Goal: Contribute content: Contribute content

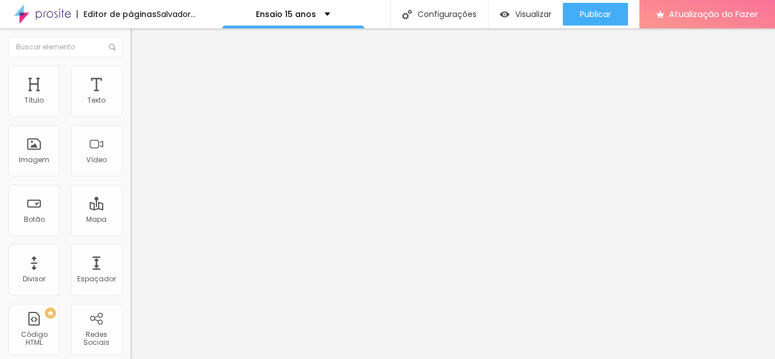
click at [137, 98] on font "Adicionar imagem" at bounding box center [170, 93] width 66 height 10
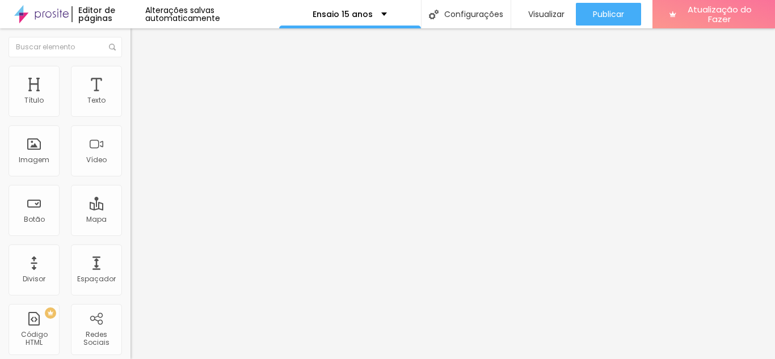
click at [197, 359] on div at bounding box center [387, 366] width 775 height 0
click at [178, 359] on div "Subindo 0/0 arquivos" at bounding box center [387, 362] width 775 height 7
click at [137, 98] on font "Adicionar imagem" at bounding box center [170, 93] width 66 height 10
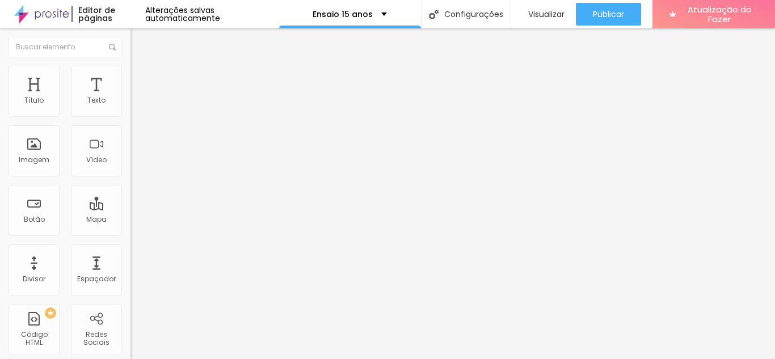
click at [200, 359] on div at bounding box center [387, 366] width 775 height 0
click at [137, 98] on font "Adicionar imagem" at bounding box center [170, 93] width 66 height 10
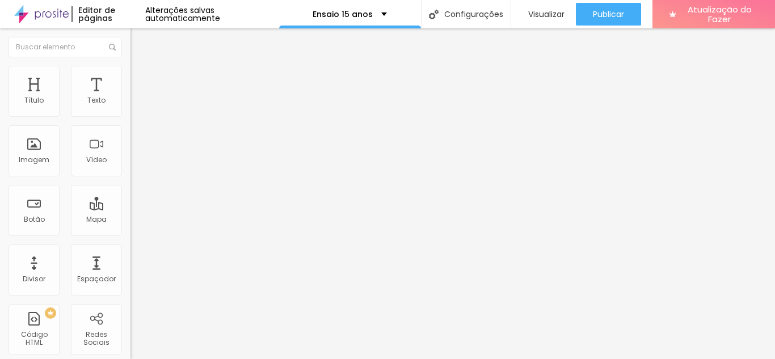
click at [137, 98] on font "Adicionar imagem" at bounding box center [170, 93] width 66 height 10
click at [130, 70] on img at bounding box center [135, 71] width 10 height 10
type input "95"
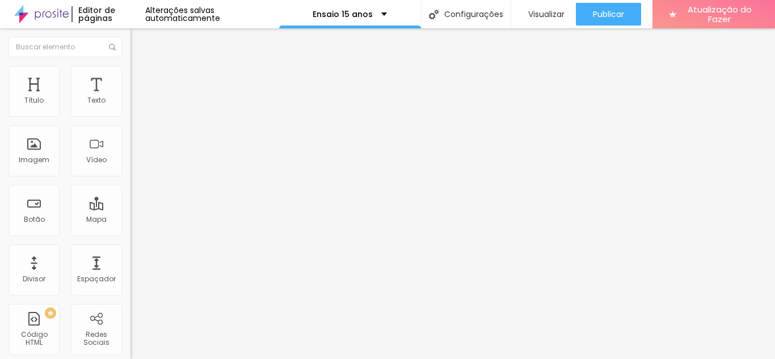
type input "95"
type input "85"
type input "80"
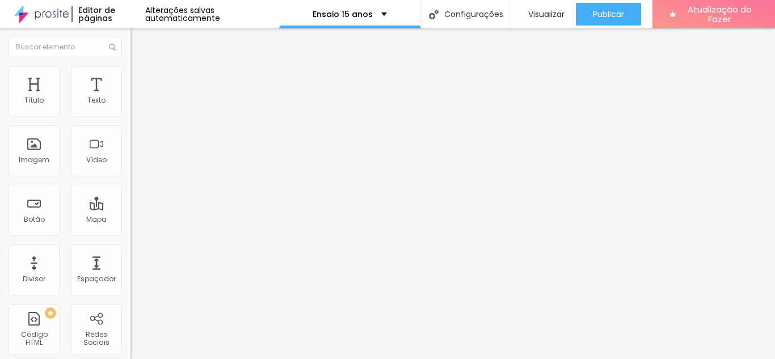
type input "75"
type input "70"
type input "60"
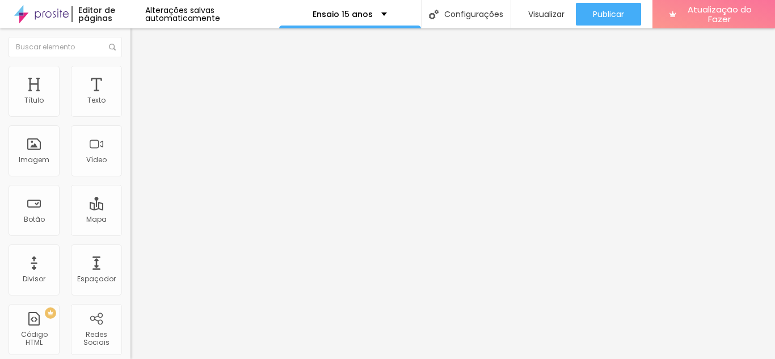
type input "60"
type input "55"
drag, startPoint x: 117, startPoint y: 124, endPoint x: 67, endPoint y: 124, distance: 50.5
type input "55"
click at [130, 116] on input "range" at bounding box center [166, 111] width 73 height 9
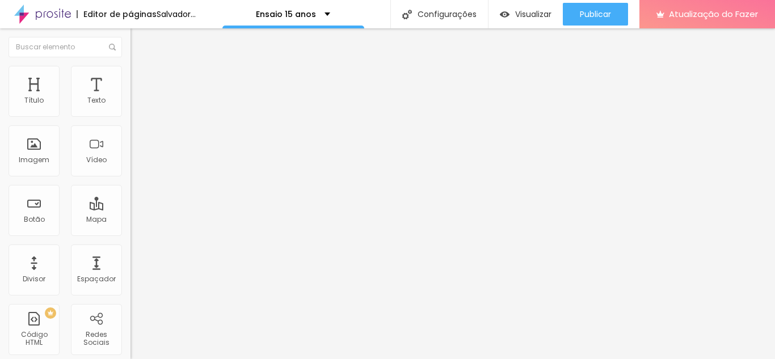
type input "45"
type input "35"
type input "30"
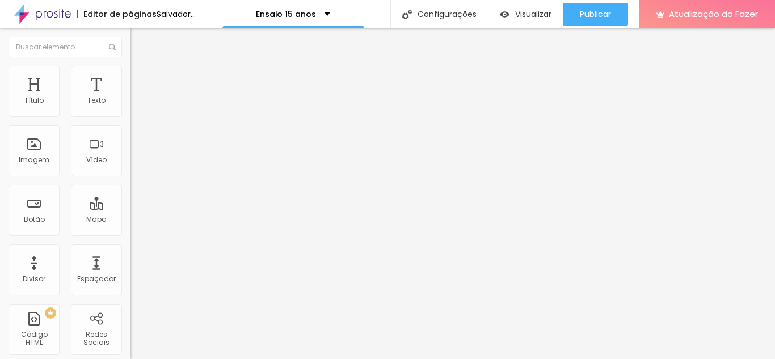
drag, startPoint x: 64, startPoint y: 123, endPoint x: 38, endPoint y: 123, distance: 25.5
type input "30"
click at [130, 116] on input "range" at bounding box center [166, 111] width 73 height 9
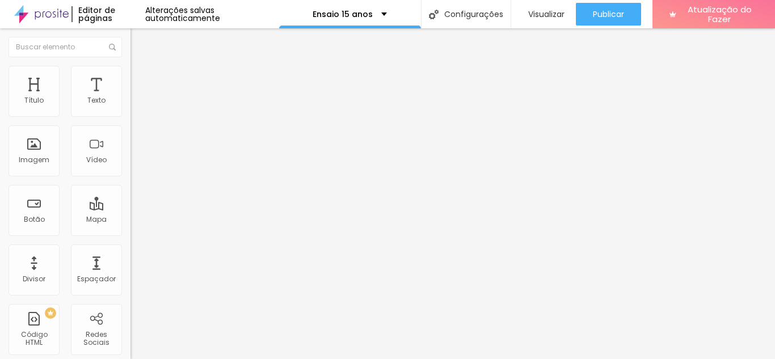
type input "36"
type input "48"
type input "71"
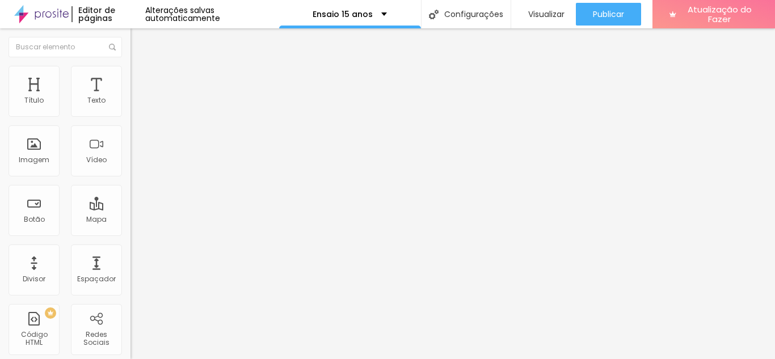
type input "71"
type input "72"
type input "79"
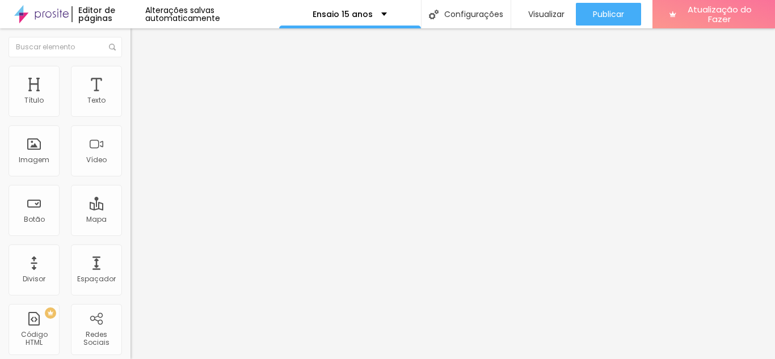
type input "86"
type input "89"
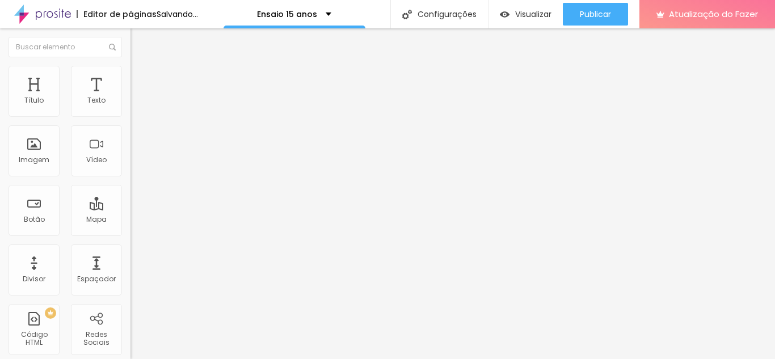
type input "99"
type input "125"
type input "132"
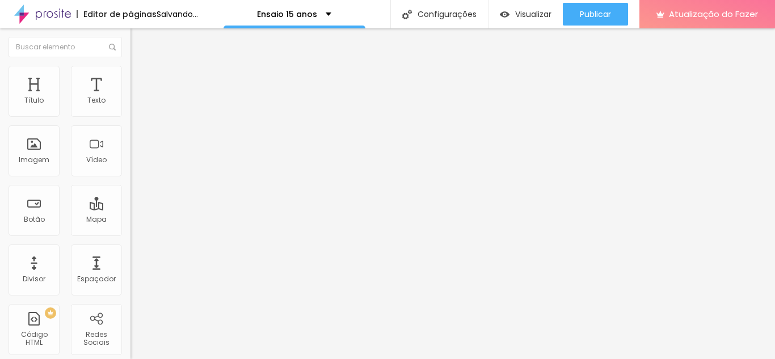
type input "132"
type input "146"
type input "155"
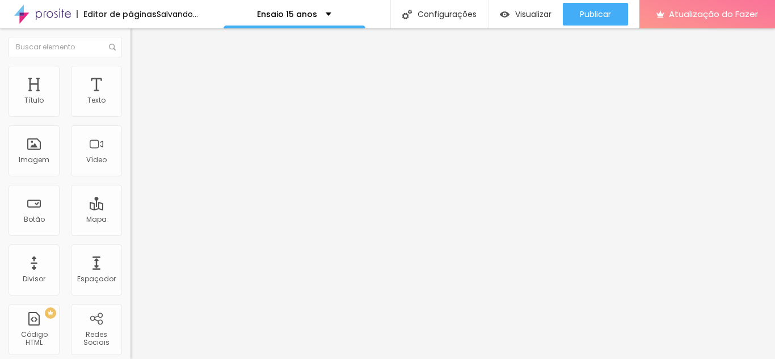
type input "168"
type input "179"
type input "188"
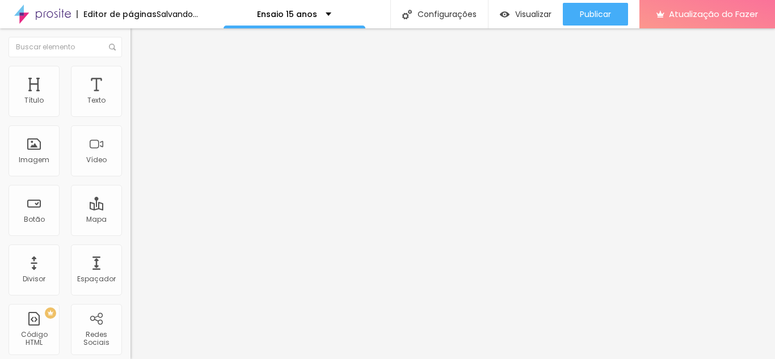
type input "188"
type input "200"
drag, startPoint x: 26, startPoint y: 144, endPoint x: 132, endPoint y: 171, distance: 110.2
type input "200"
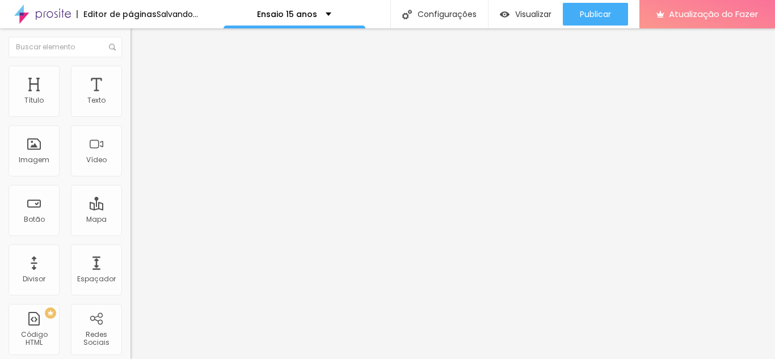
click at [132, 249] on input "range" at bounding box center [166, 253] width 73 height 9
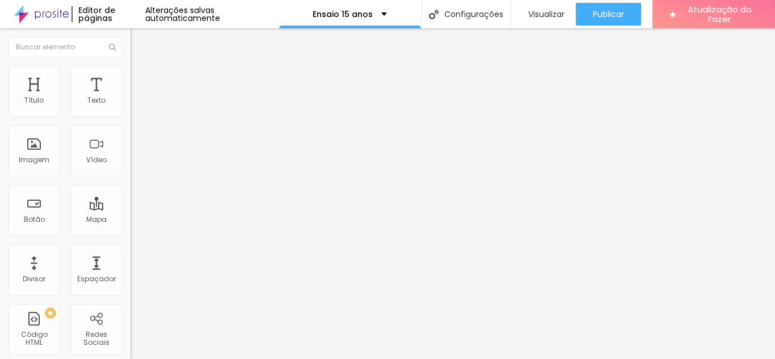
click at [141, 80] on font "Avançado" at bounding box center [159, 85] width 37 height 10
type input "5"
type input "0"
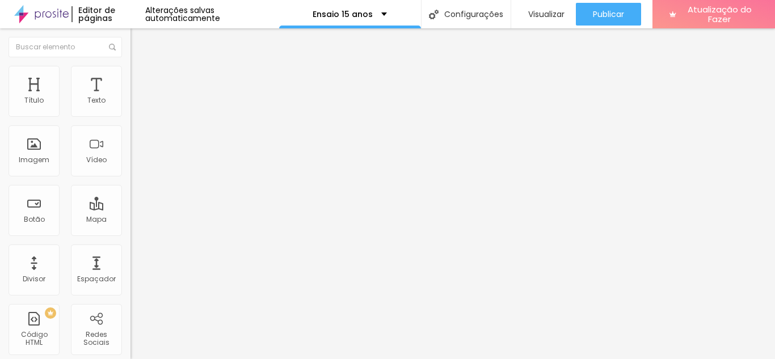
type input "5"
type input "6"
type input "10"
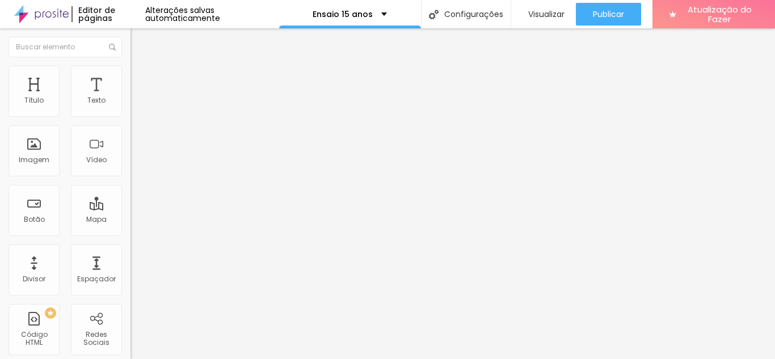
type input "10"
type input "12"
type input "20"
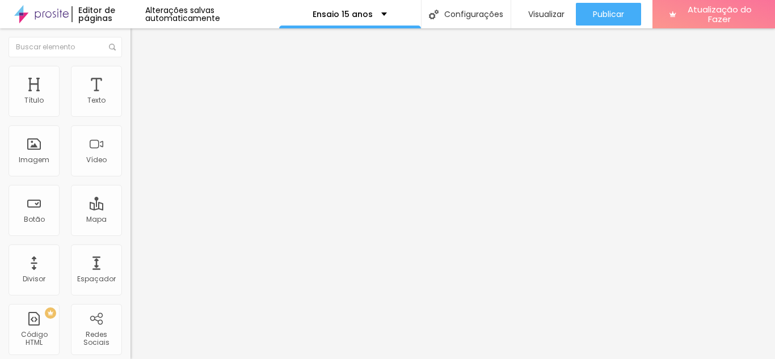
type input "10"
type input "3"
type input "0"
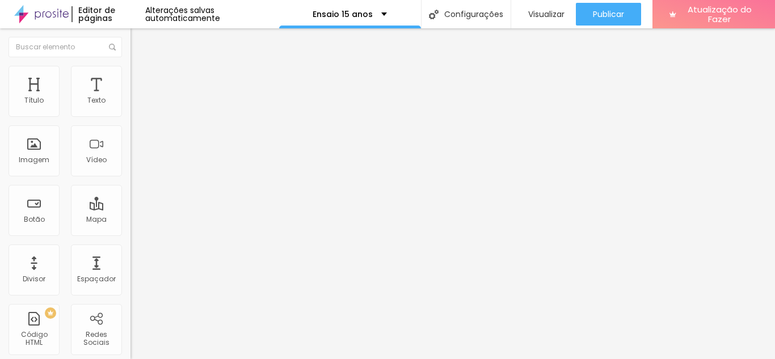
type input "0"
drag, startPoint x: 30, startPoint y: 134, endPoint x: 22, endPoint y: 141, distance: 11.3
type input "0"
type input "7"
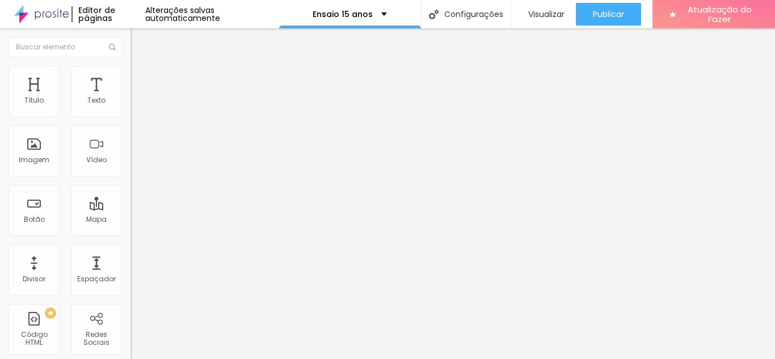
type input "7"
type input "0"
drag, startPoint x: 32, startPoint y: 111, endPoint x: 22, endPoint y: 111, distance: 10.2
type input "0"
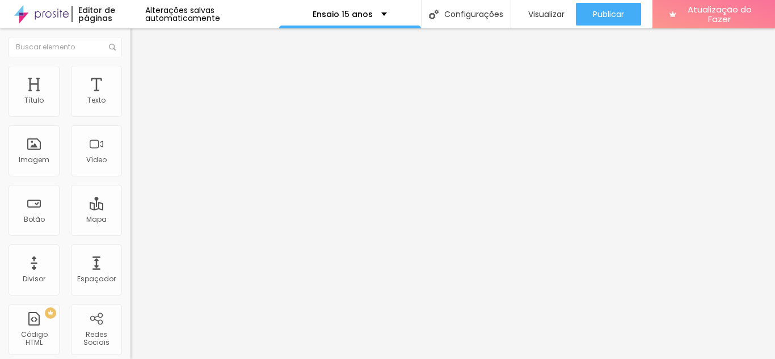
click at [130, 220] on input "range" at bounding box center [166, 224] width 73 height 9
click at [137, 98] on font "Adicionar imagem" at bounding box center [170, 93] width 66 height 10
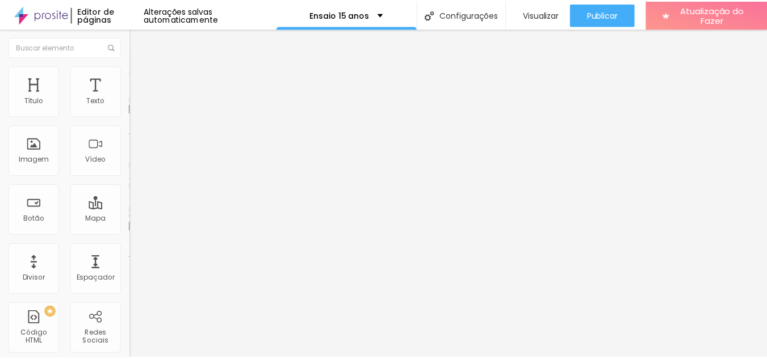
scroll to position [57, 0]
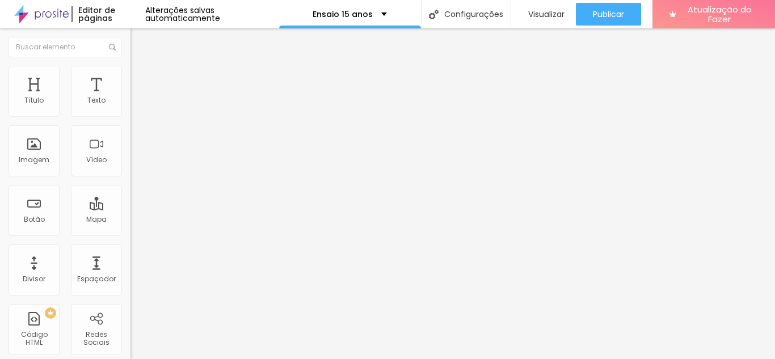
click at [130, 71] on img at bounding box center [135, 71] width 10 height 10
type input "90"
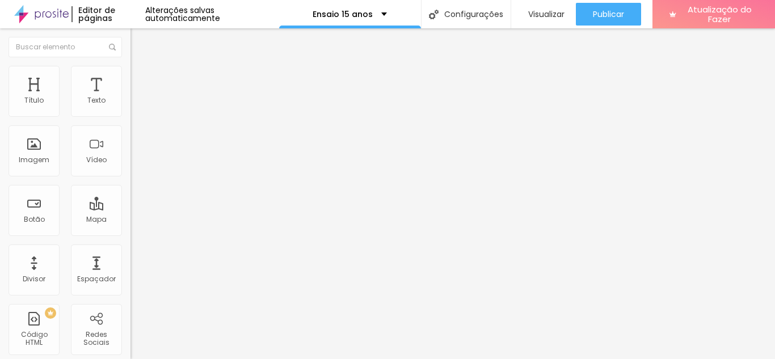
type input "85"
type input "80"
type input "75"
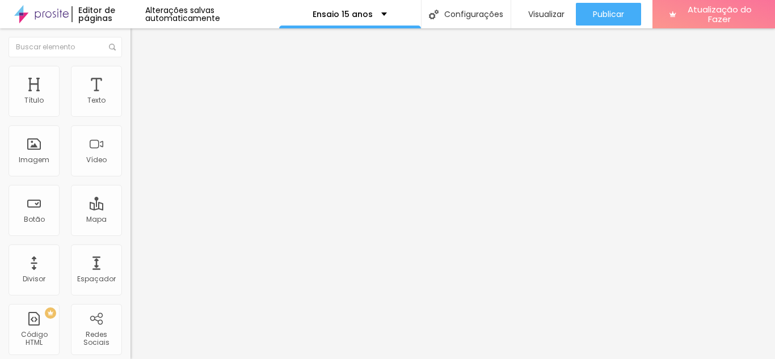
type input "75"
type input "80"
type input "85"
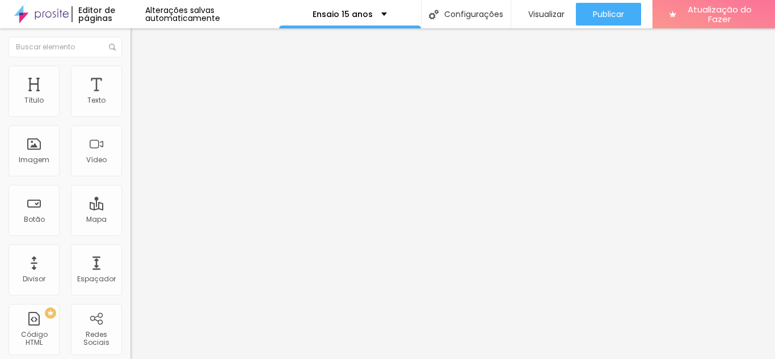
type input "90"
type input "95"
type input "100"
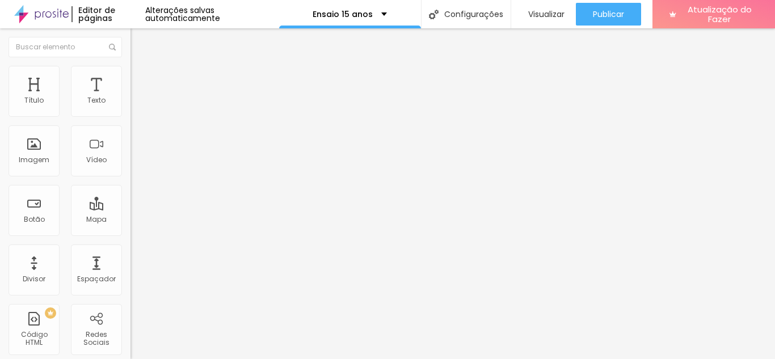
type input "100"
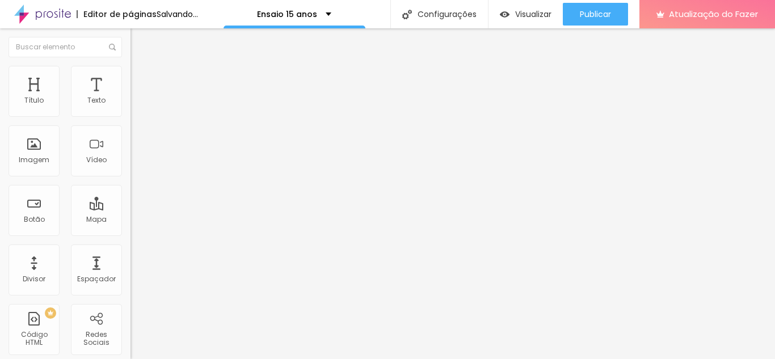
drag, startPoint x: 119, startPoint y: 123, endPoint x: 125, endPoint y: 129, distance: 9.2
click at [130, 116] on input "range" at bounding box center [166, 111] width 73 height 9
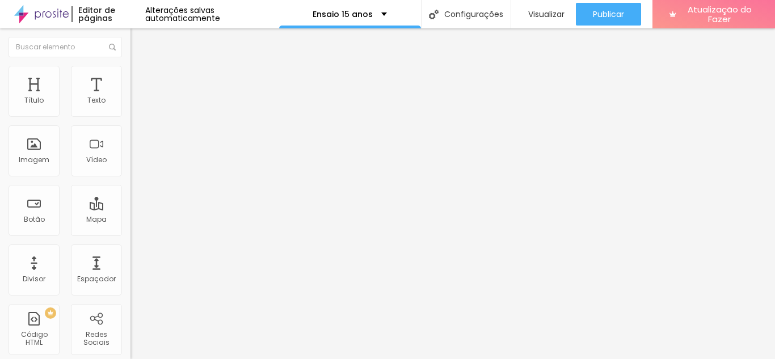
click at [130, 77] on li "Avançado" at bounding box center [195, 82] width 130 height 11
type input "9"
type input "8"
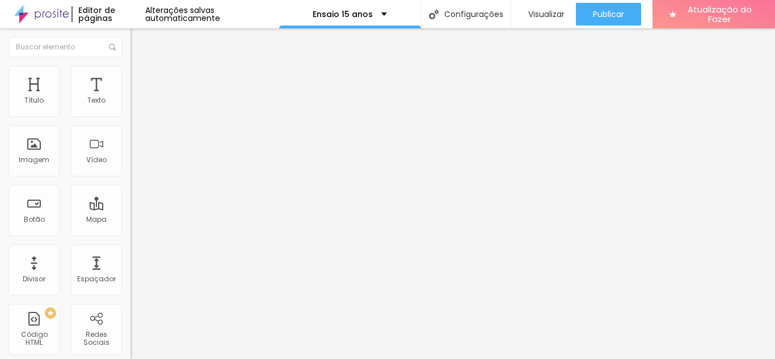
type input "6"
type input "0"
type input "24"
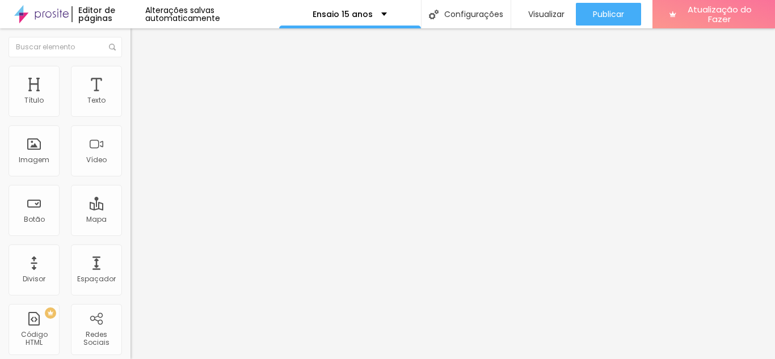
type input "24"
type input "50"
type input "65"
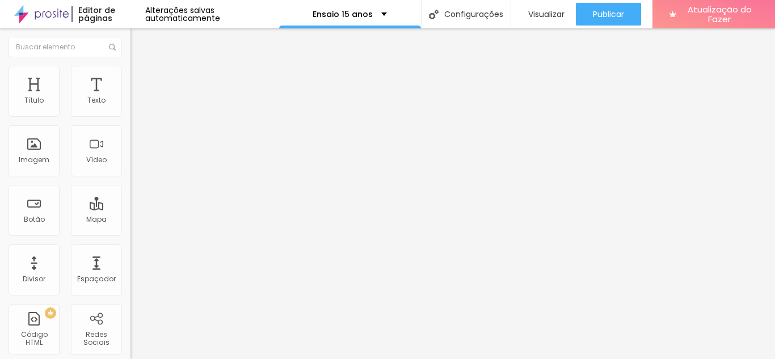
type input "71"
type input "76"
type input "80"
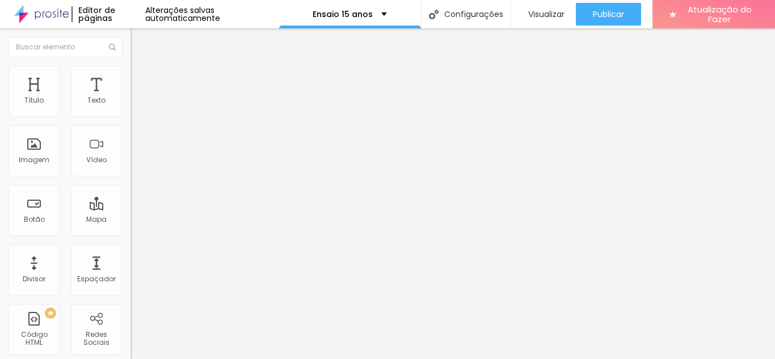
type input "80"
type input "82"
type input "72"
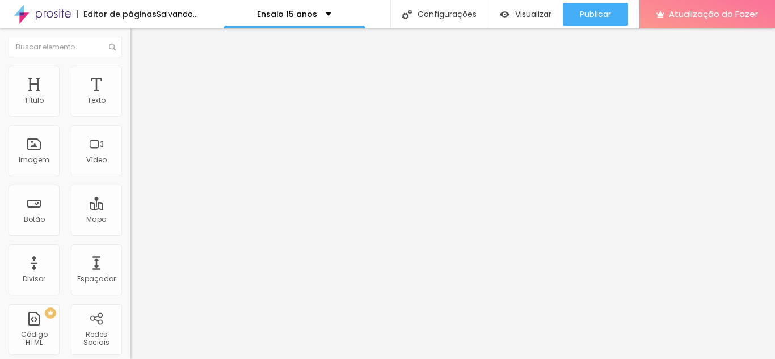
type input "53"
type input "33"
type input "11"
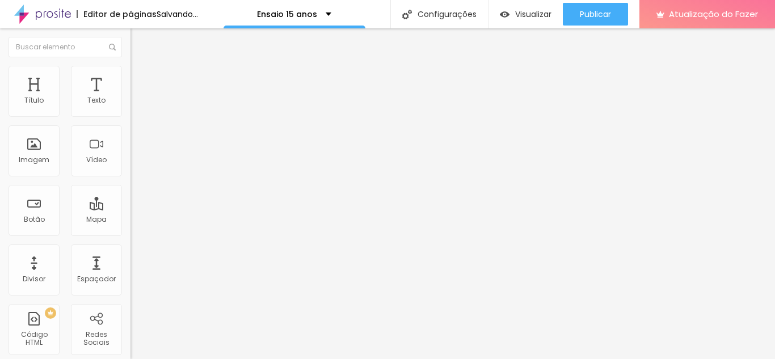
type input "11"
type input "4"
type input "3"
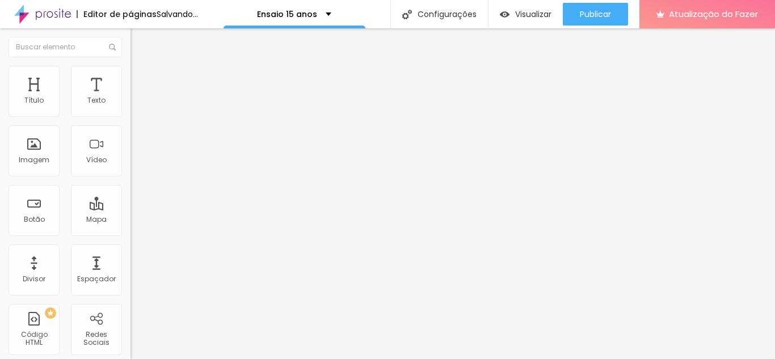
type input "2"
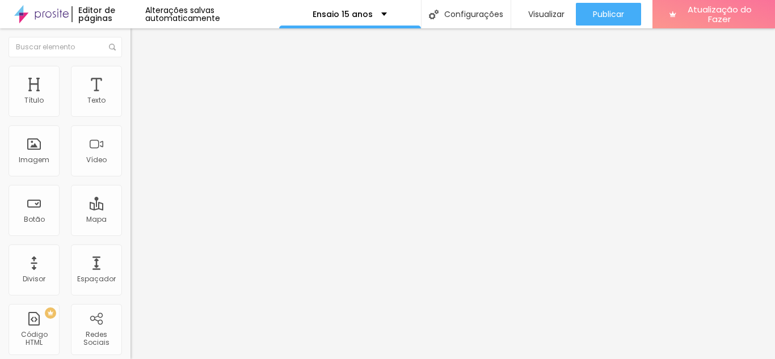
drag, startPoint x: 32, startPoint y: 112, endPoint x: 28, endPoint y: 128, distance: 16.0
type input "2"
click at [130, 220] on input "range" at bounding box center [166, 224] width 73 height 9
click at [130, 69] on img at bounding box center [135, 71] width 10 height 10
type input "95"
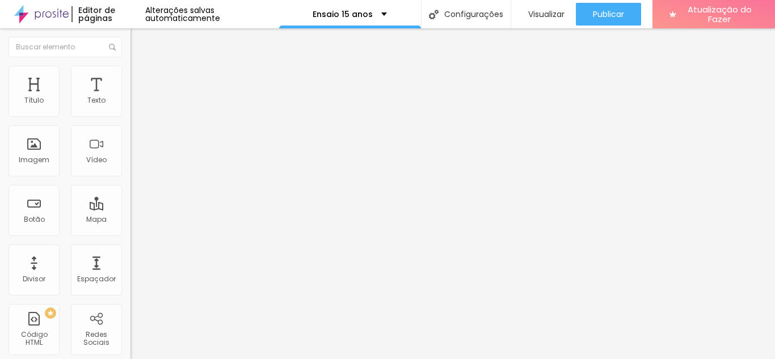
type input "95"
type input "90"
type input "85"
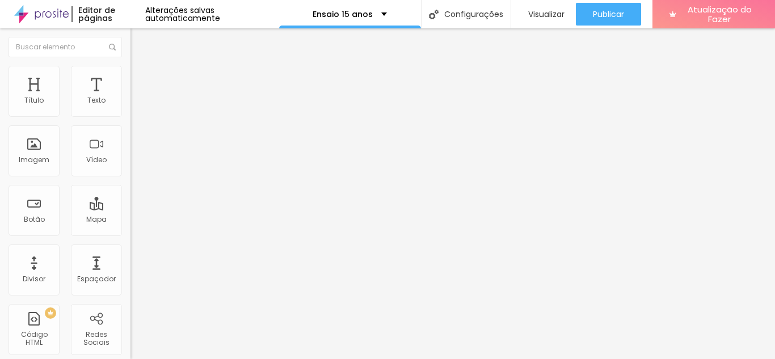
type input "80"
type input "75"
type input "70"
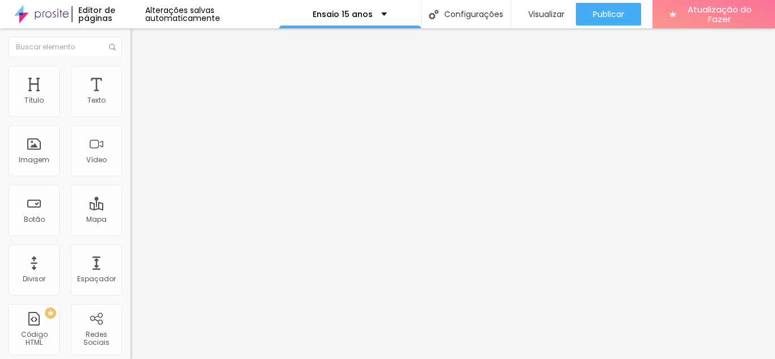
type input "70"
type input "65"
type input "60"
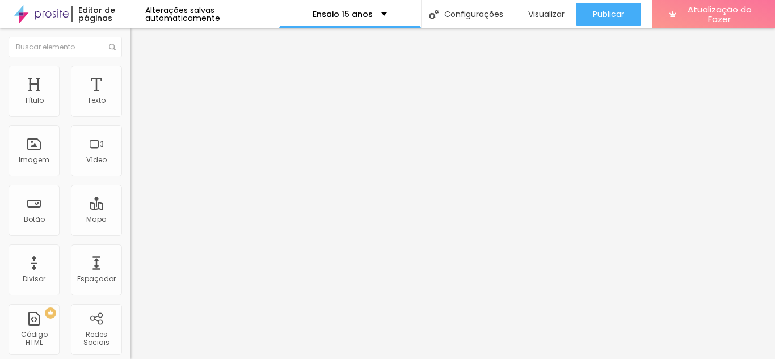
type input "55"
type input "50"
type input "55"
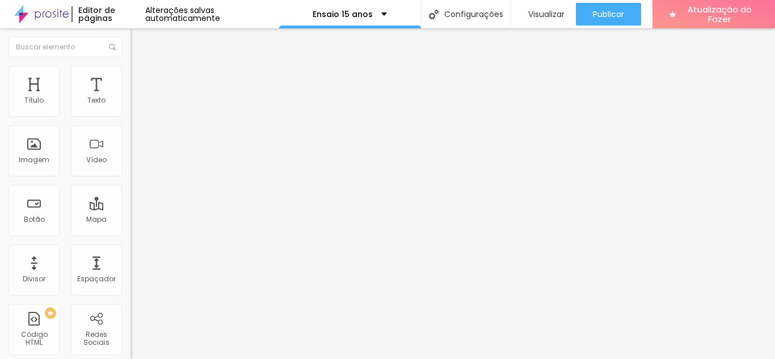
type input "55"
type input "100"
drag, startPoint x: 119, startPoint y: 123, endPoint x: 170, endPoint y: 160, distance: 63.0
click at [170, 116] on input "range" at bounding box center [166, 111] width 73 height 9
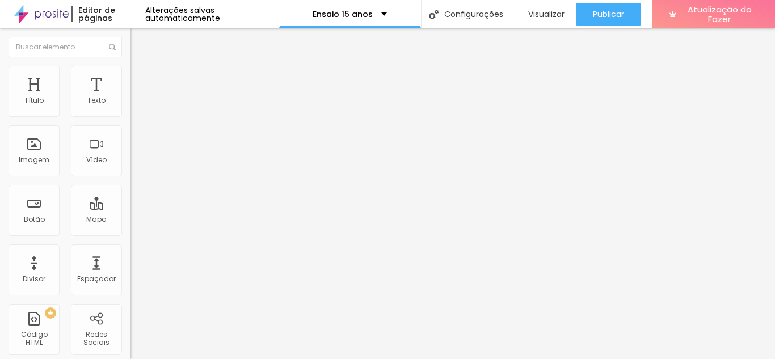
click at [135, 165] on icon "button" at bounding box center [138, 161] width 7 height 7
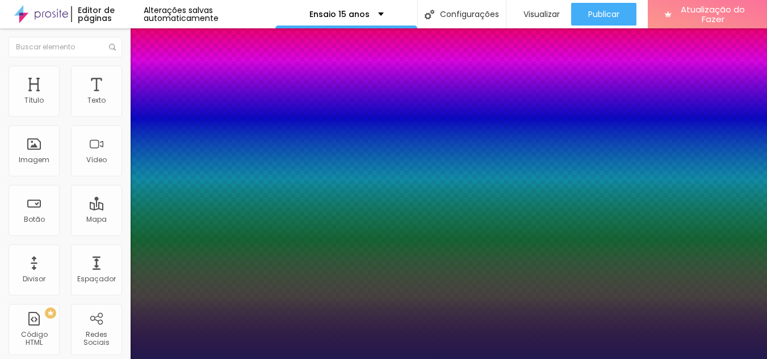
type input "1"
type input "26"
type input "1"
type input "38"
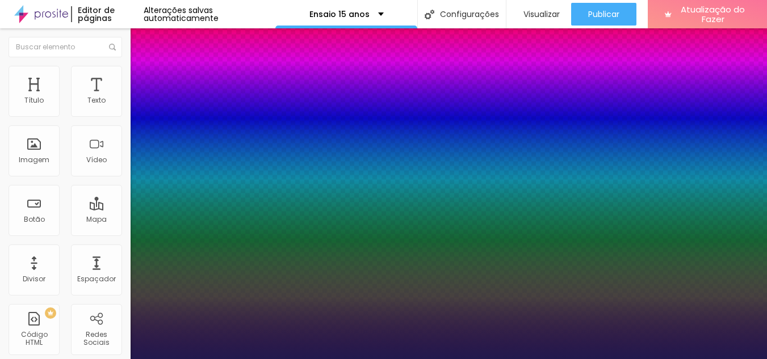
type input "38"
type input "1"
type input "39"
type input "1"
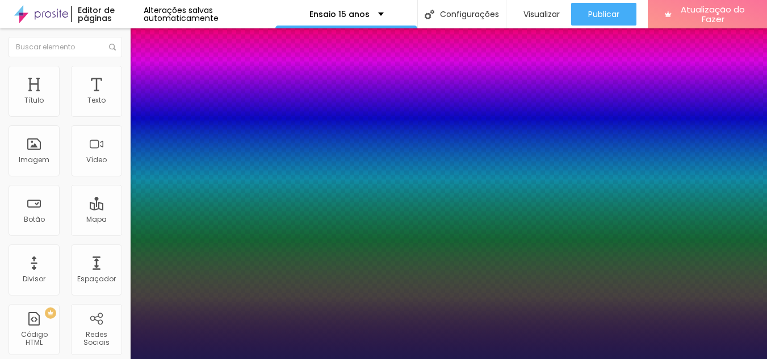
type input "44"
type input "1"
type input "45"
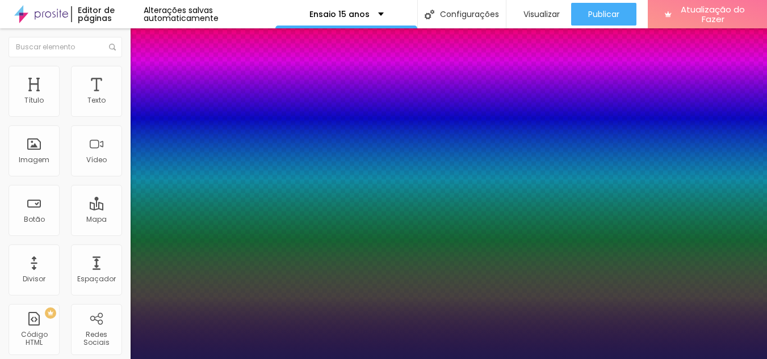
type input "1"
type input "46"
type input "1"
type input "52"
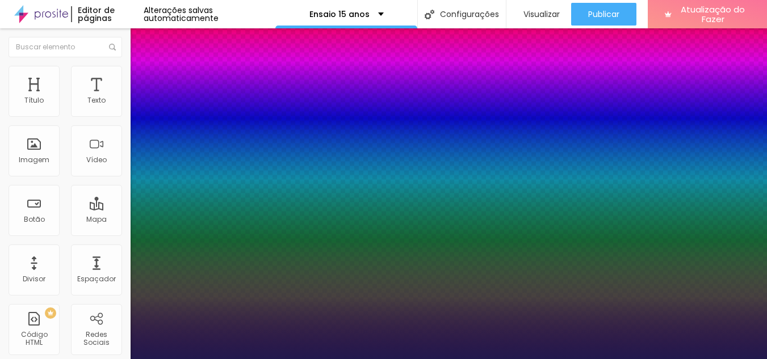
type input "52"
type input "1"
type input "59"
type input "1"
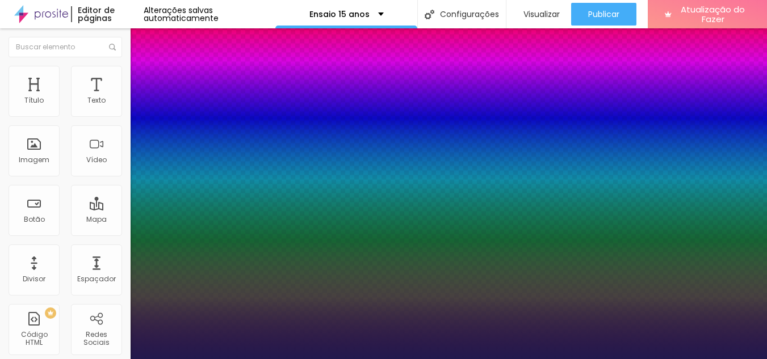
type input "65"
type input "1"
type input "67"
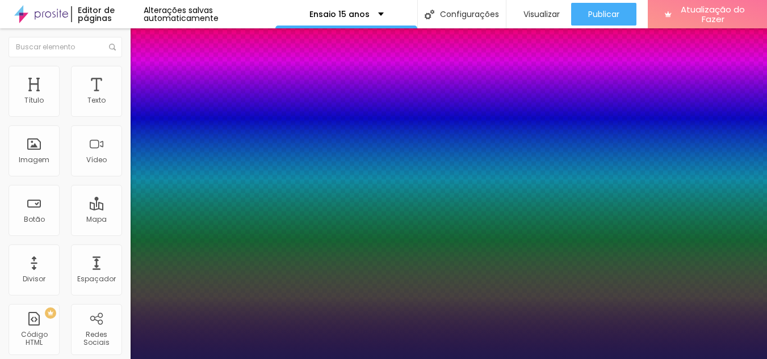
type input "1"
type input "74"
type input "1"
type input "78"
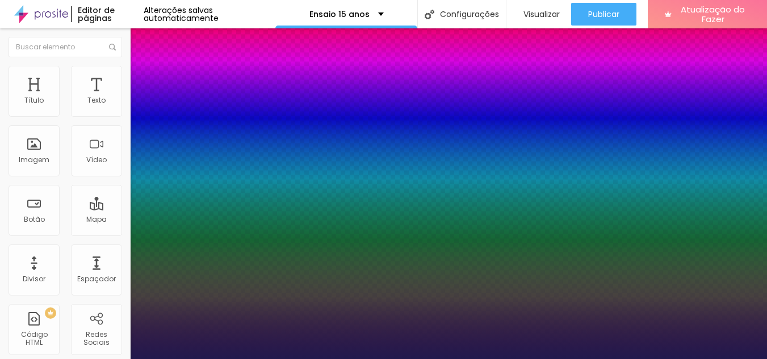
type input "78"
type input "1"
type input "86"
type input "1"
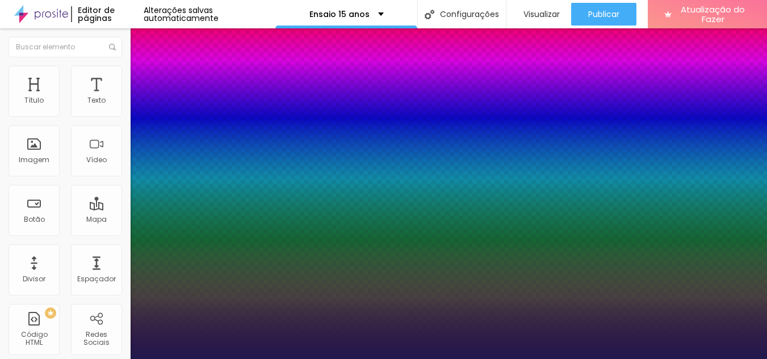
type input "90"
drag, startPoint x: 153, startPoint y: 319, endPoint x: 214, endPoint y: 336, distance: 63.4
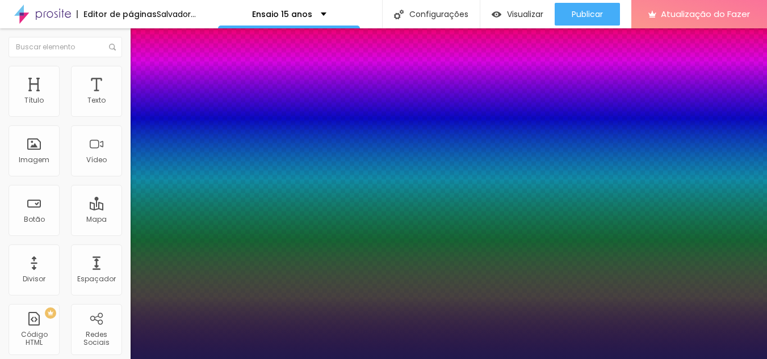
drag, startPoint x: 144, startPoint y: 347, endPoint x: 266, endPoint y: 355, distance: 121.7
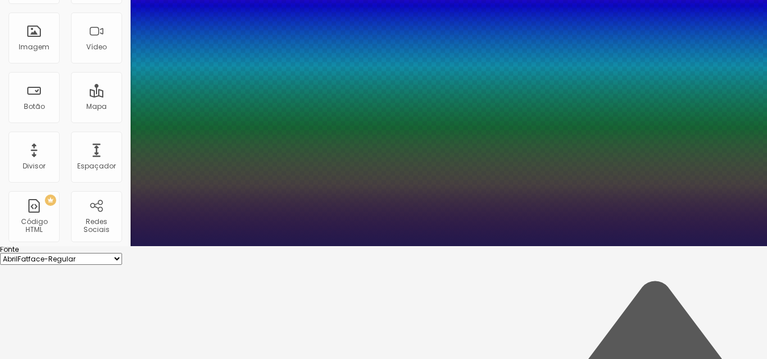
scroll to position [113, 0]
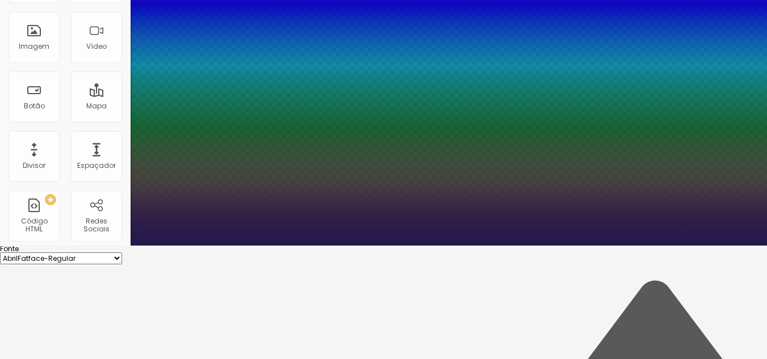
drag, startPoint x: 147, startPoint y: 260, endPoint x: 162, endPoint y: 271, distance: 19.1
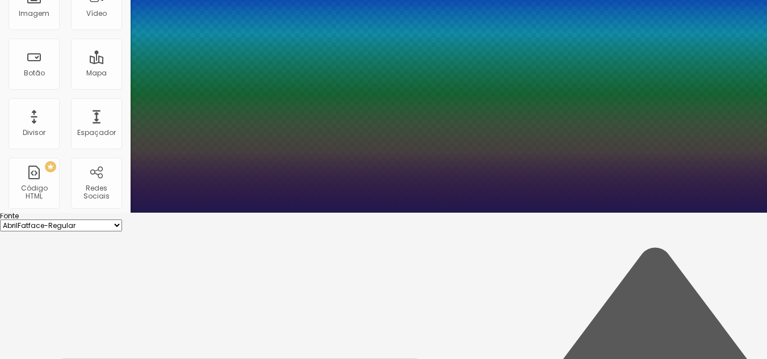
scroll to position [164, 0]
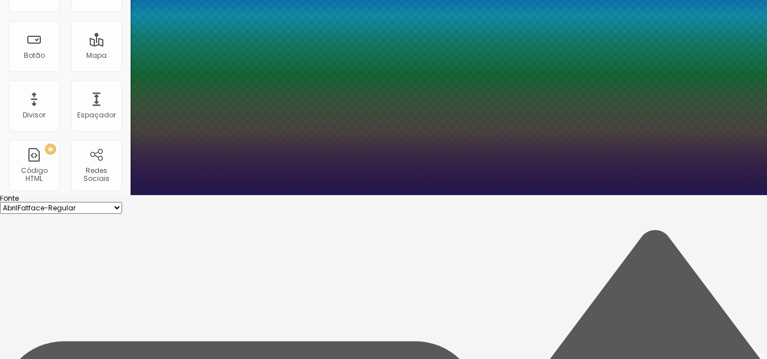
click at [165, 195] on div at bounding box center [383, 15] width 767 height 359
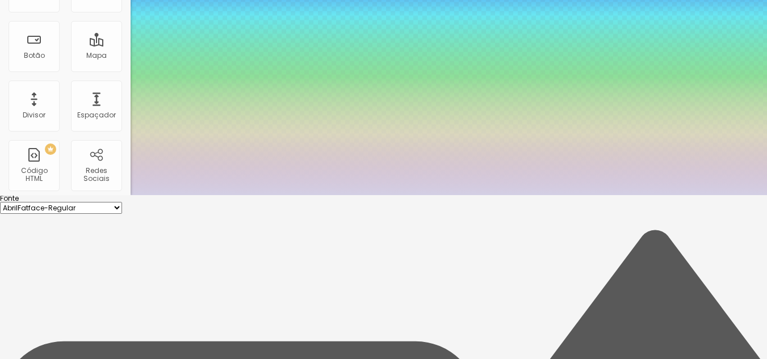
click at [626, 195] on div at bounding box center [383, 195] width 767 height 0
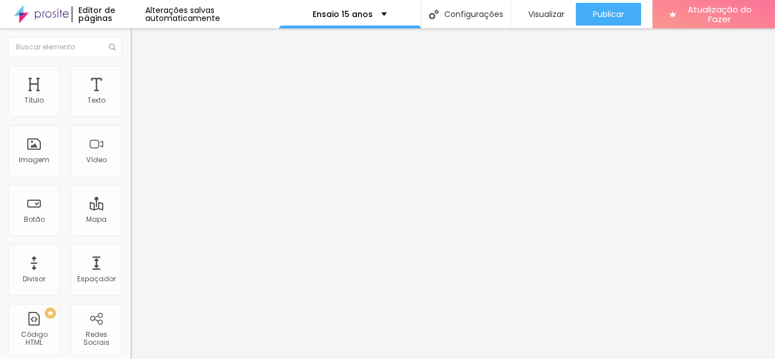
click at [140, 160] on icon "button" at bounding box center [141, 159] width 2 height 2
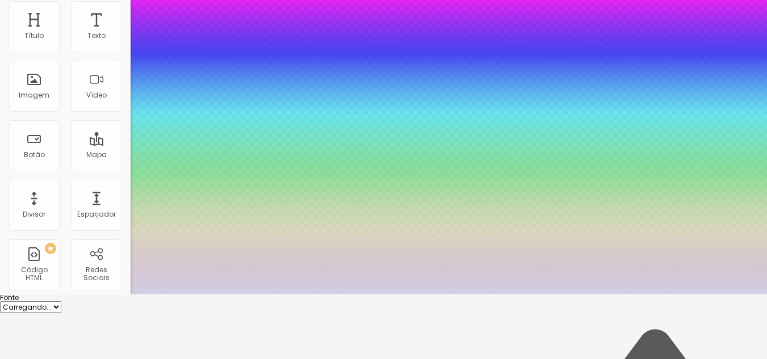
scroll to position [167, 0]
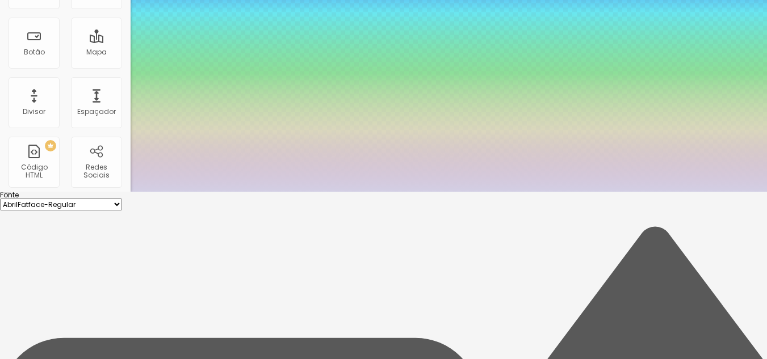
click at [122, 199] on select "AbrilFatface-Regular Actor-Regular Alegreya AlegreyaBlack Alice Allan-Bold Alla…" at bounding box center [61, 205] width 122 height 12
click at [428, 192] on div at bounding box center [383, 192] width 767 height 0
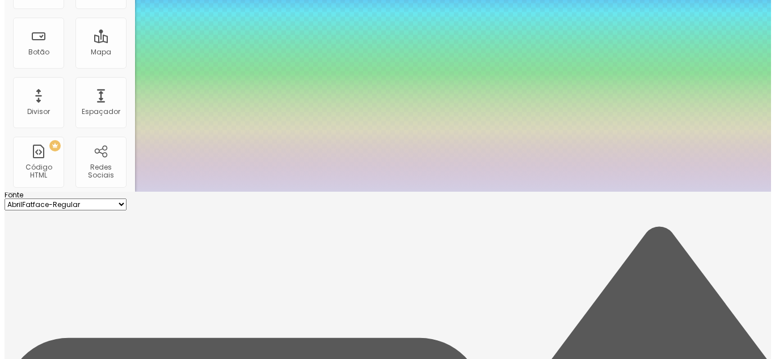
scroll to position [0, 0]
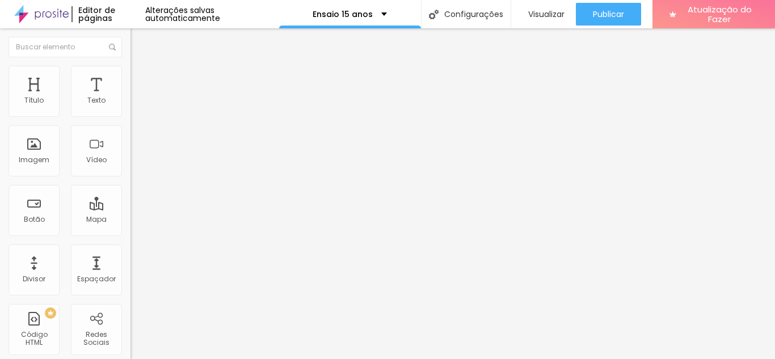
click at [141, 78] on font "Avançado" at bounding box center [159, 74] width 37 height 10
drag, startPoint x: 34, startPoint y: 132, endPoint x: 26, endPoint y: 130, distance: 8.1
click at [141, 78] on font "Estilo" at bounding box center [150, 74] width 18 height 10
click at [130, 72] on img at bounding box center [135, 71] width 10 height 10
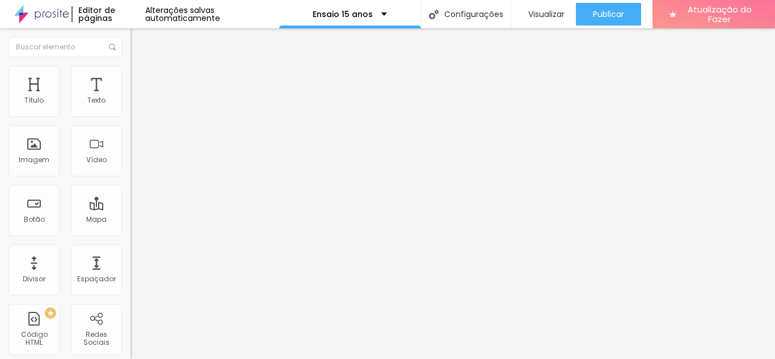
click at [130, 209] on input "range" at bounding box center [166, 213] width 73 height 9
drag, startPoint x: 25, startPoint y: 133, endPoint x: 35, endPoint y: 134, distance: 9.7
click at [130, 77] on img at bounding box center [135, 82] width 10 height 10
drag, startPoint x: 35, startPoint y: 133, endPoint x: 27, endPoint y: 133, distance: 7.9
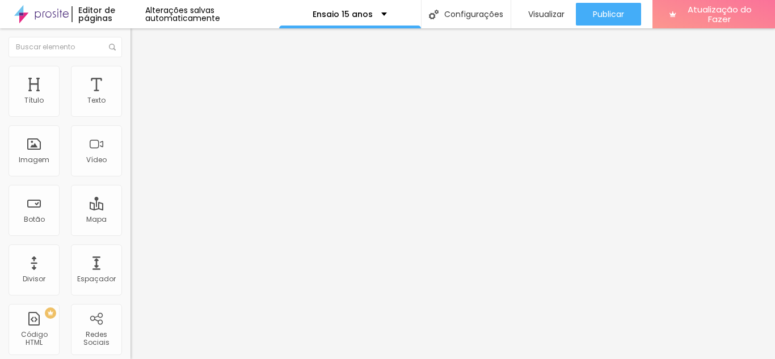
click at [130, 220] on input "range" at bounding box center [166, 224] width 73 height 9
click at [130, 77] on img at bounding box center [135, 82] width 10 height 10
drag, startPoint x: 44, startPoint y: 112, endPoint x: 52, endPoint y: 117, distance: 9.4
click at [130, 220] on input "range" at bounding box center [166, 224] width 73 height 9
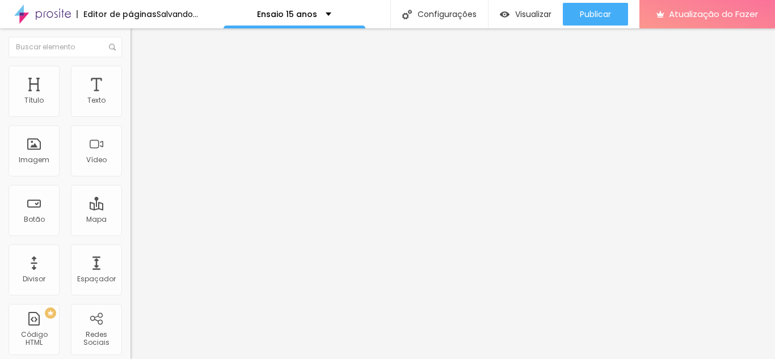
click at [141, 78] on font "Estilo" at bounding box center [150, 74] width 18 height 10
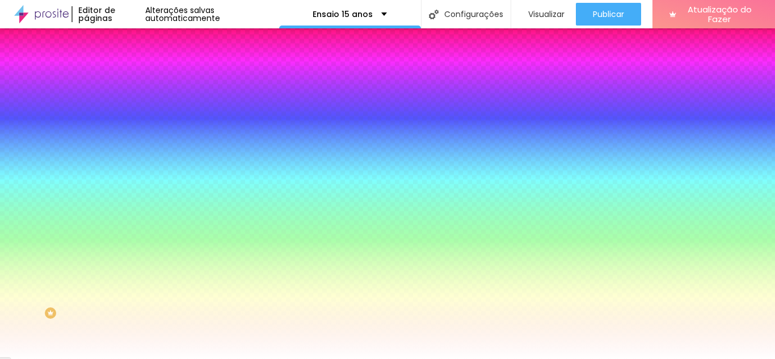
click at [130, 108] on div at bounding box center [195, 108] width 130 height 0
click at [130, 96] on div "Cor de fundo Voltar ao padrão #FFFFFF Sombra DESATIVADO Voltar ao padrão Borda …" at bounding box center [195, 139] width 130 height 101
click at [130, 77] on img at bounding box center [135, 82] width 10 height 10
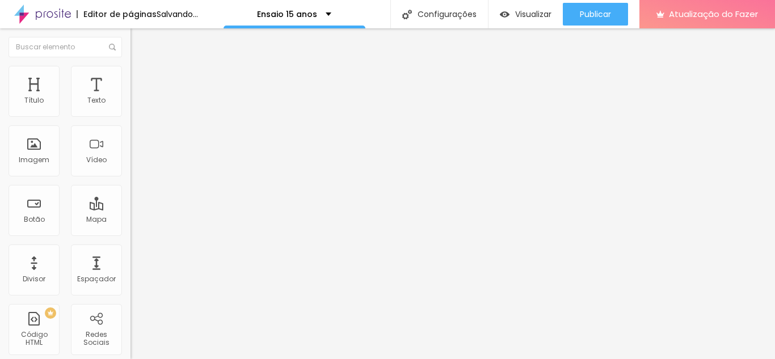
click at [130, 220] on input "range" at bounding box center [166, 224] width 73 height 9
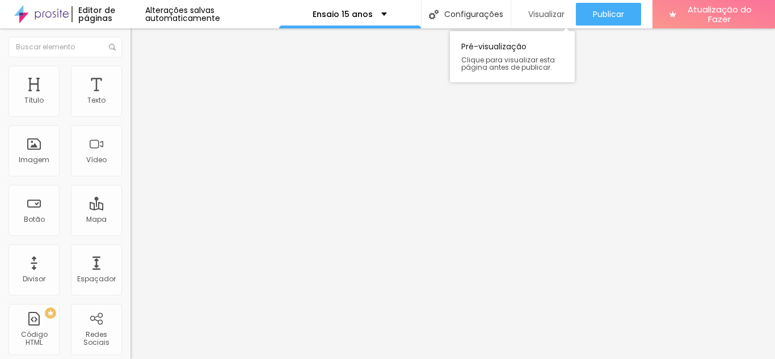
click at [542, 15] on font "Visualizar" at bounding box center [546, 14] width 36 height 11
click at [130, 106] on span "Título 2" at bounding box center [148, 101] width 37 height 10
click at [130, 116] on span "Título 3" at bounding box center [146, 112] width 33 height 10
click at [140, 119] on font "Título 3" at bounding box center [156, 112] width 33 height 13
click at [130, 127] on font "Título 4" at bounding box center [145, 120] width 31 height 11
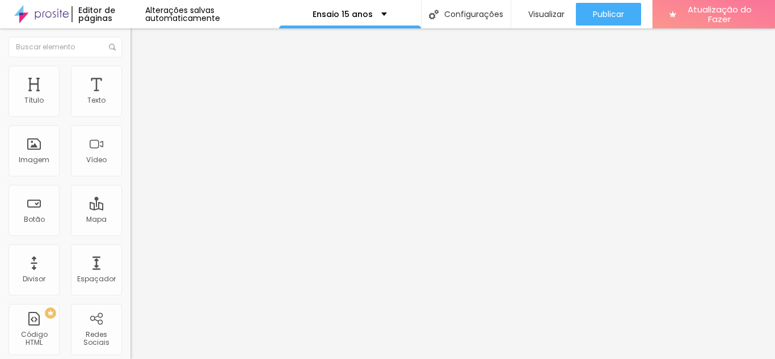
click at [140, 134] on font "Título 5" at bounding box center [153, 130] width 26 height 10
click at [141, 78] on font "Avançado" at bounding box center [159, 74] width 37 height 10
drag, startPoint x: 41, startPoint y: 111, endPoint x: 22, endPoint y: 111, distance: 18.7
click at [130, 209] on input "range" at bounding box center [166, 213] width 73 height 9
drag, startPoint x: 33, startPoint y: 134, endPoint x: 20, endPoint y: 134, distance: 13.6
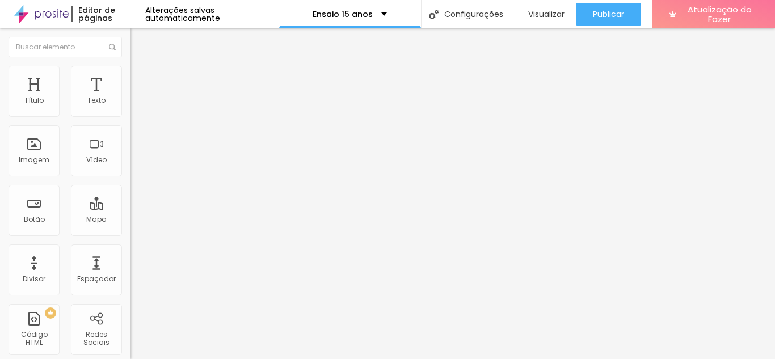
click at [130, 65] on img at bounding box center [135, 59] width 10 height 10
click at [135, 169] on icon "button" at bounding box center [138, 165] width 7 height 7
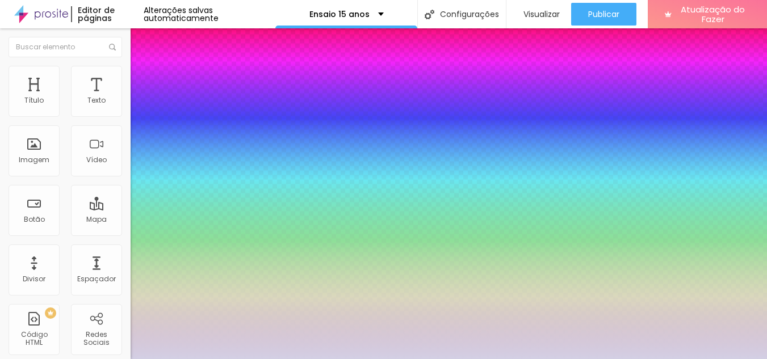
drag, startPoint x: 209, startPoint y: 319, endPoint x: 153, endPoint y: 325, distance: 57.1
click at [714, 359] on div at bounding box center [383, 359] width 767 height 0
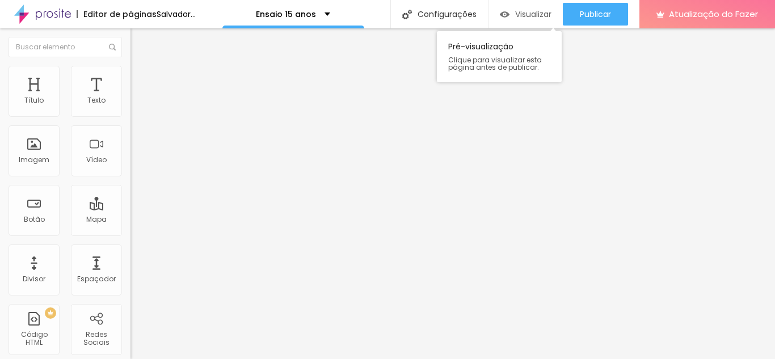
click at [544, 15] on font "Visualizar" at bounding box center [533, 14] width 36 height 11
